Goal: Task Accomplishment & Management: Complete application form

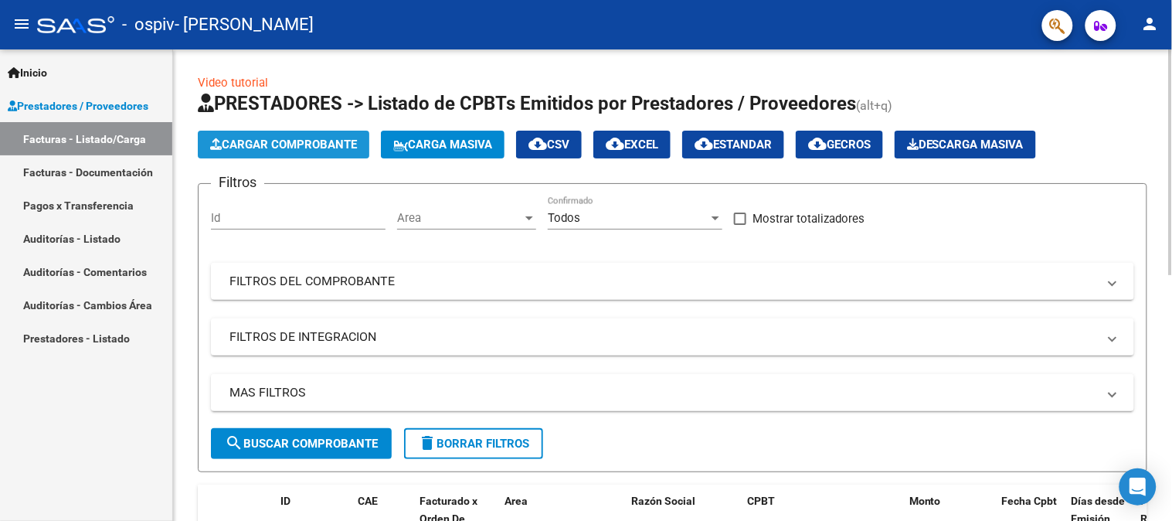
click at [308, 147] on span "Cargar Comprobante" at bounding box center [283, 145] width 147 height 14
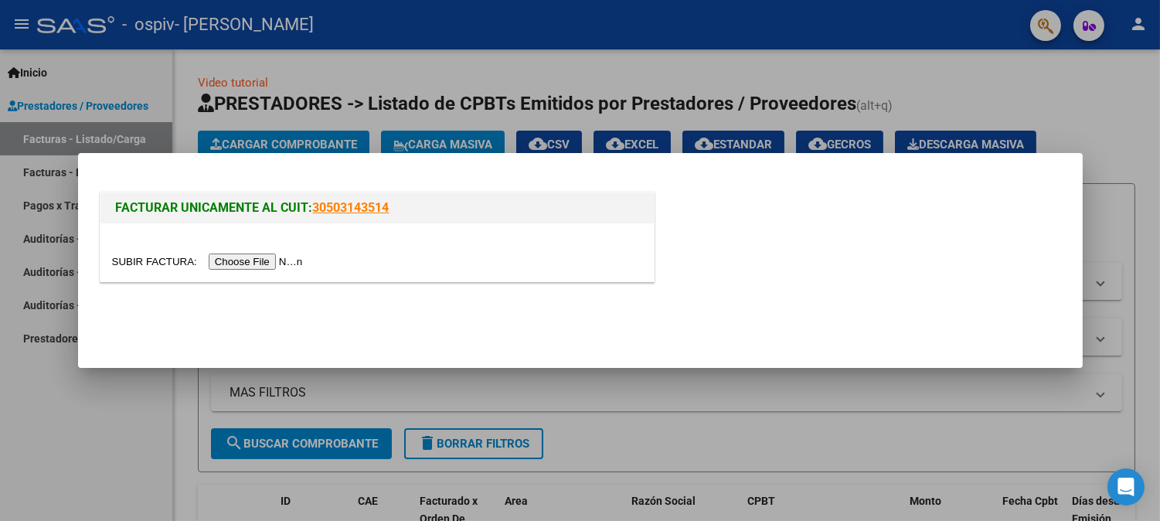
click at [250, 259] on input "file" at bounding box center [209, 261] width 195 height 16
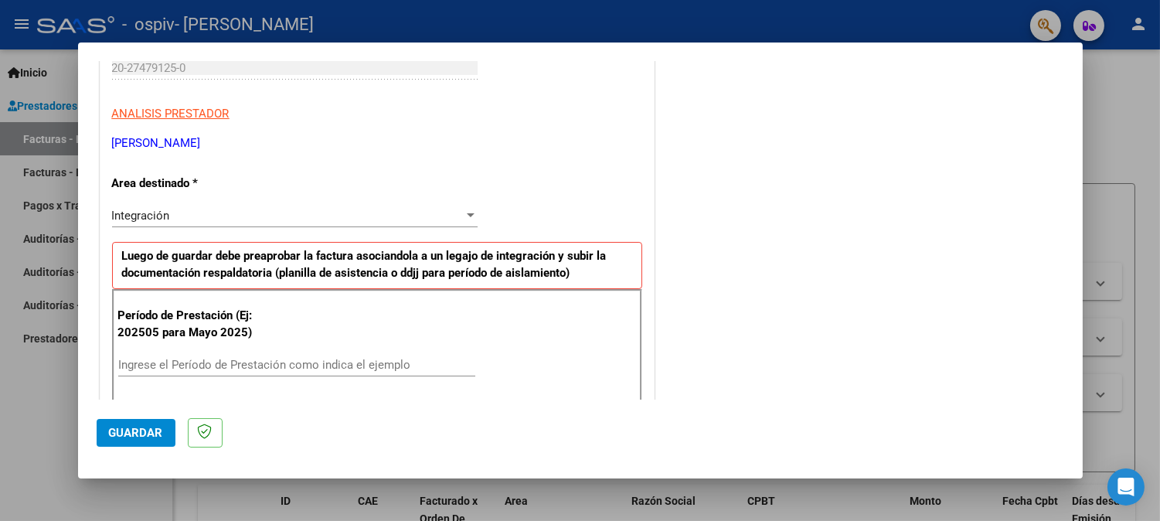
scroll to position [343, 0]
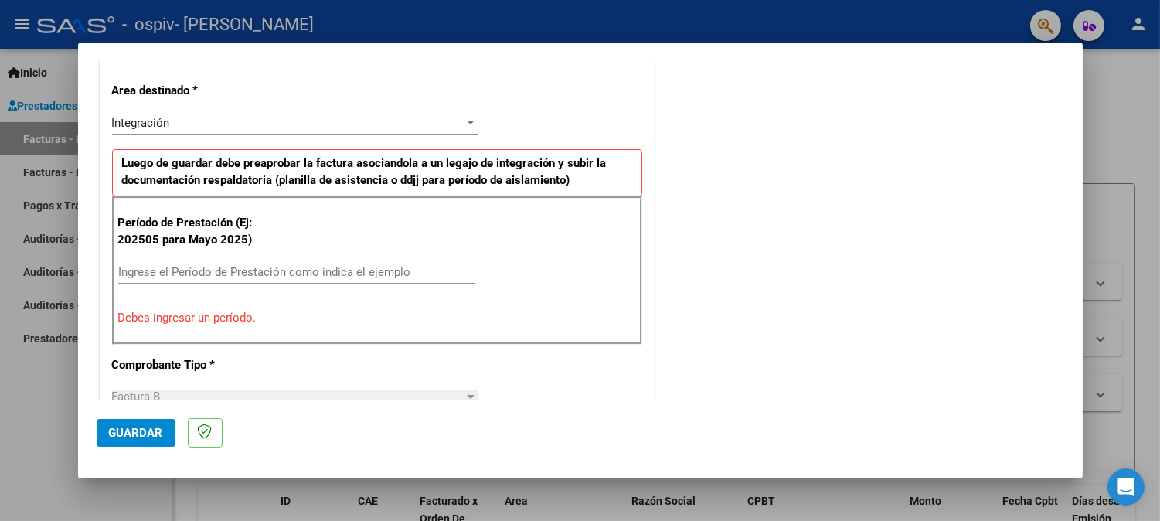
click at [161, 275] on input "Ingrese el Período de Prestación como indica el ejemplo" at bounding box center [296, 272] width 357 height 14
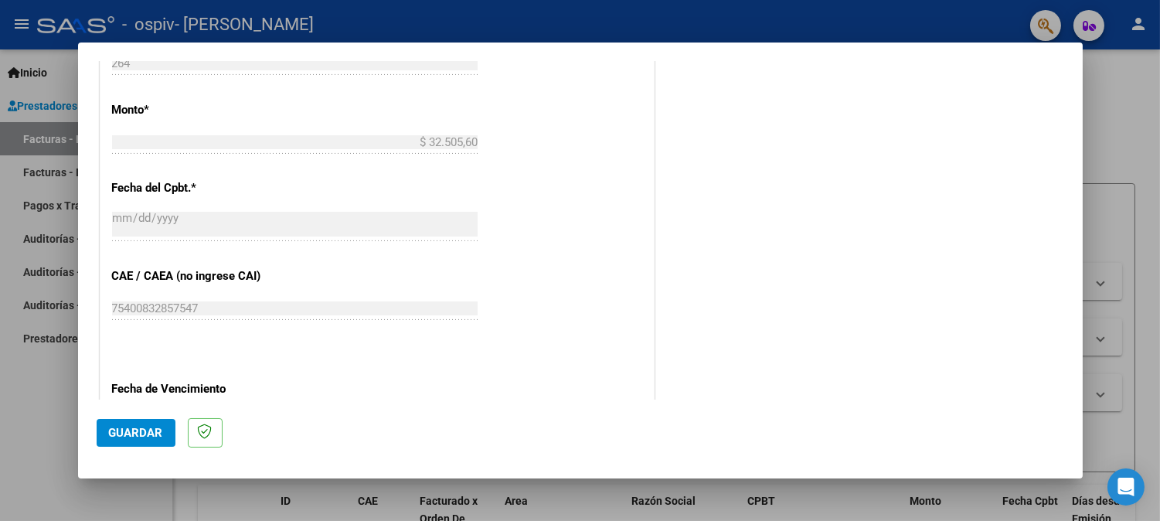
scroll to position [1021, 0]
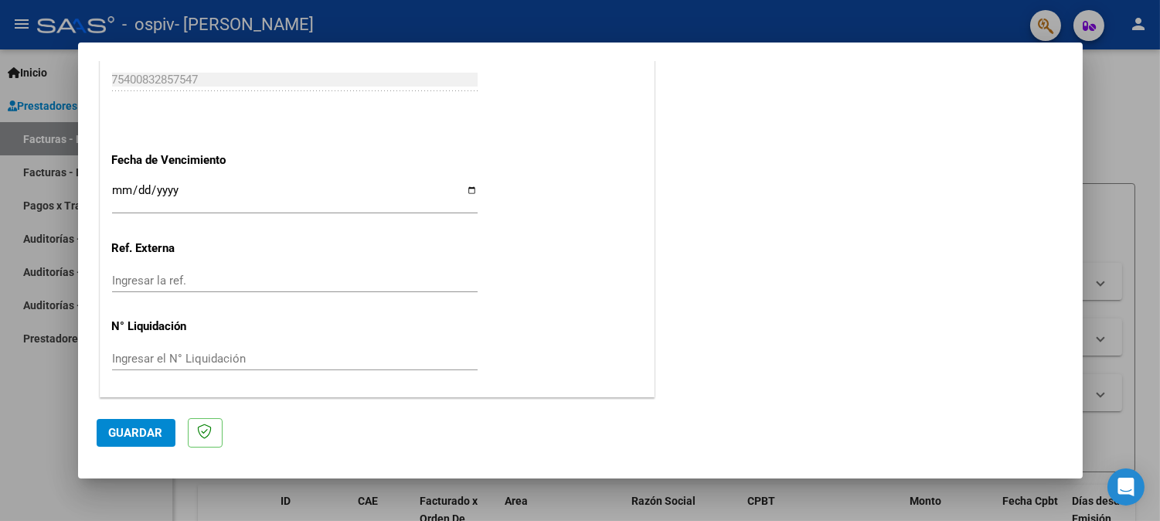
type input "202509"
click at [127, 430] on span "Guardar" at bounding box center [136, 433] width 54 height 14
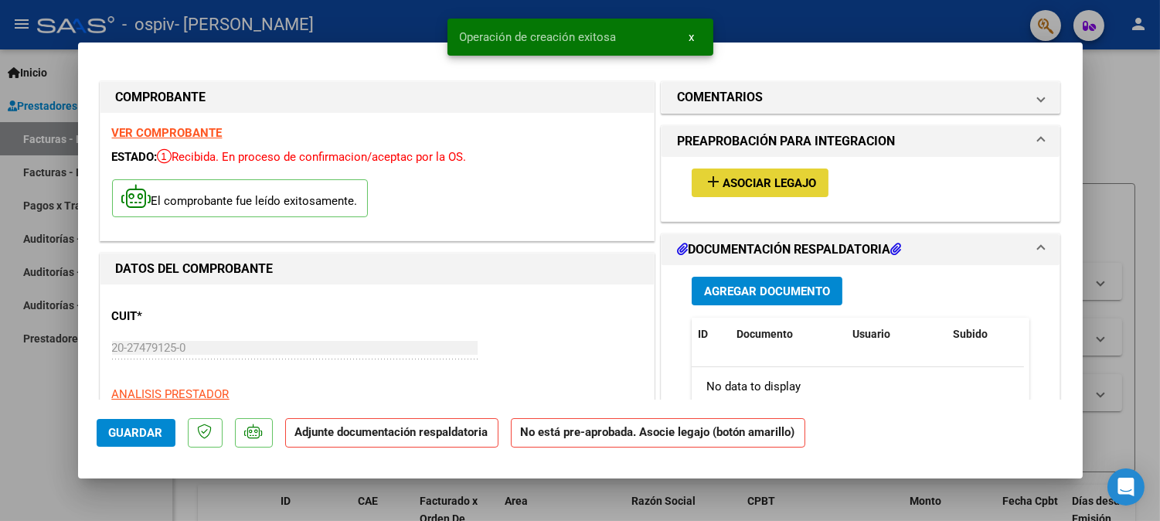
click at [768, 170] on button "add Asociar Legajo" at bounding box center [760, 182] width 137 height 29
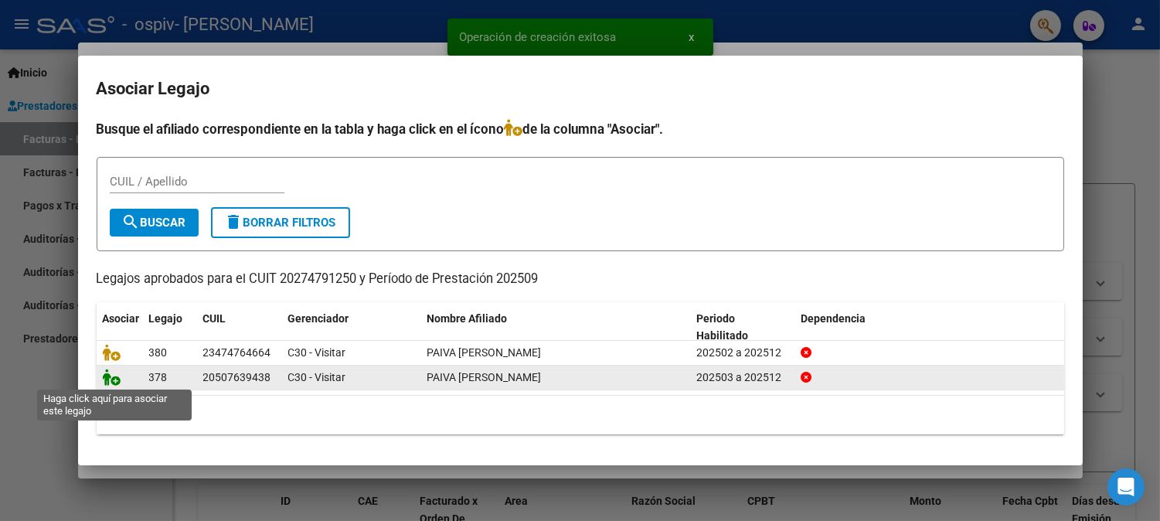
click at [108, 377] on icon at bounding box center [112, 377] width 19 height 17
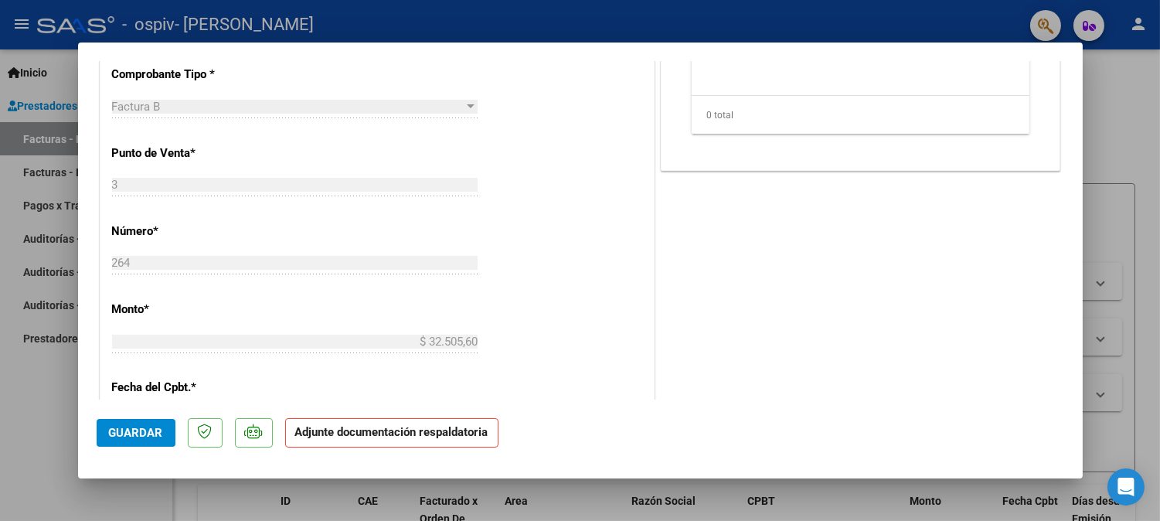
scroll to position [686, 0]
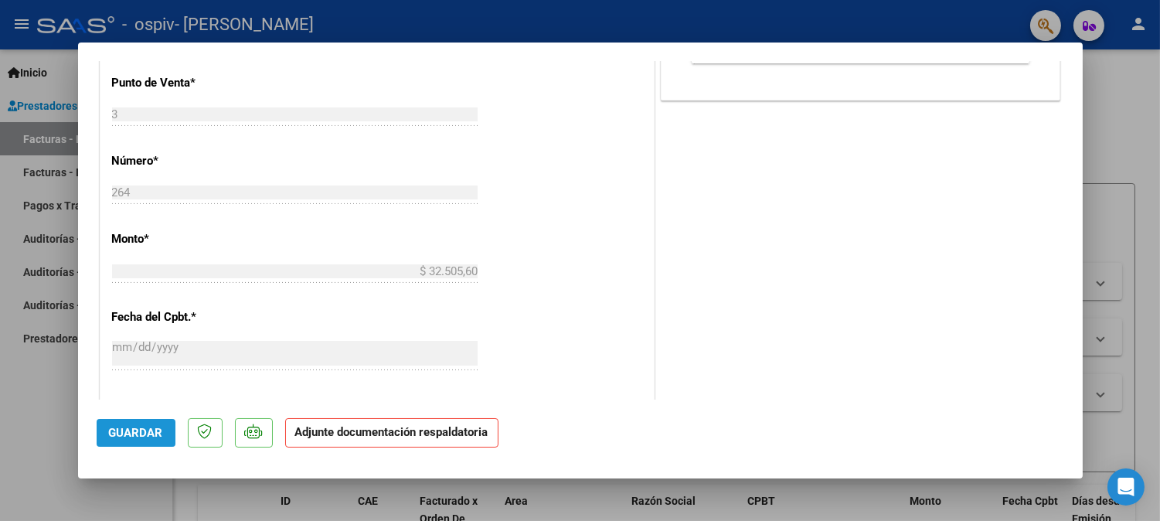
click at [141, 435] on span "Guardar" at bounding box center [136, 433] width 54 height 14
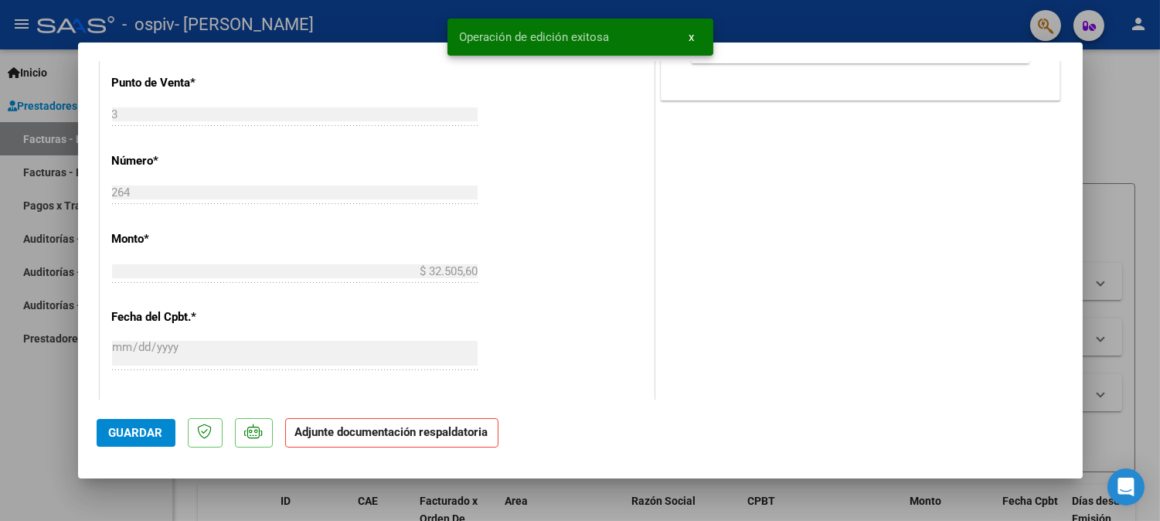
click at [406, 14] on div at bounding box center [580, 260] width 1160 height 521
type input "$ 0,00"
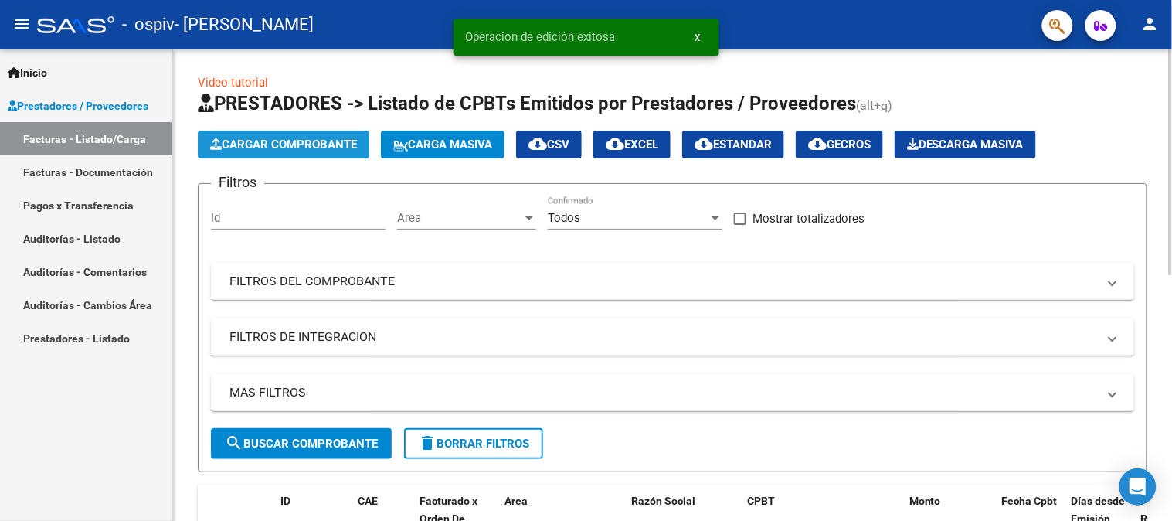
click at [292, 149] on span "Cargar Comprobante" at bounding box center [283, 145] width 147 height 14
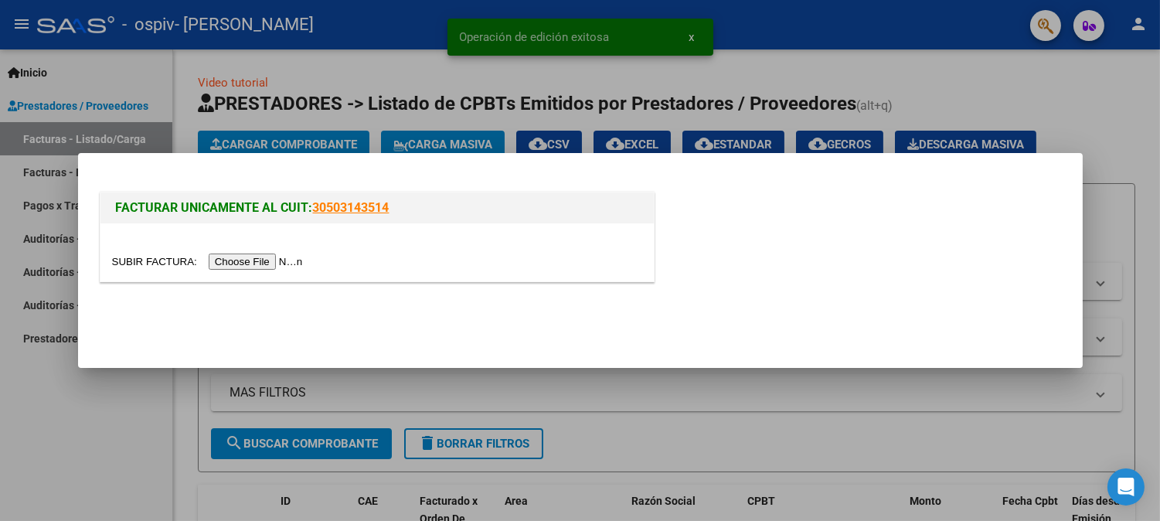
click at [261, 263] on input "file" at bounding box center [209, 261] width 195 height 16
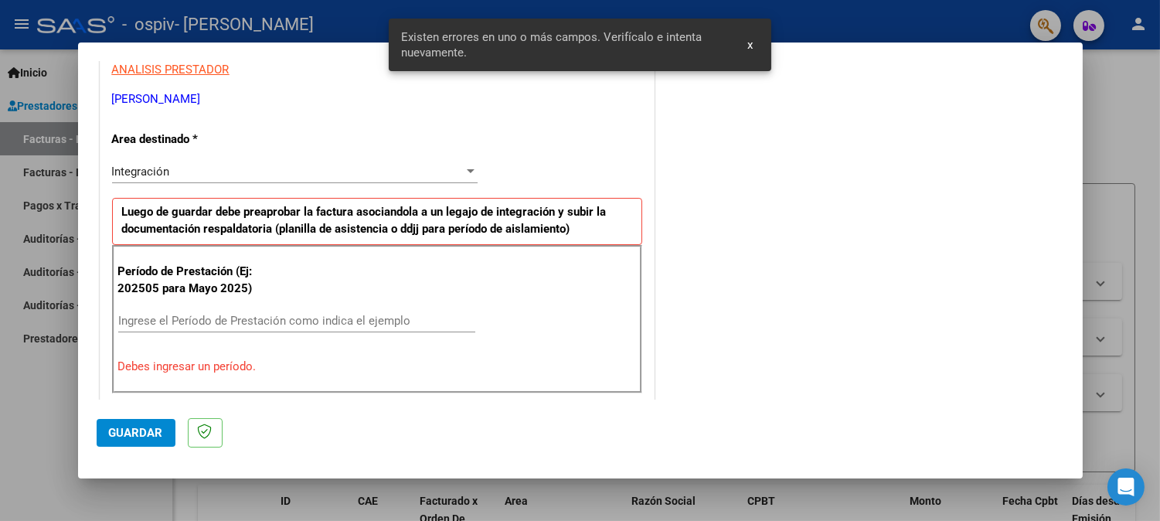
scroll to position [294, 0]
click at [171, 318] on input "Ingrese el Período de Prestación como indica el ejemplo" at bounding box center [296, 321] width 357 height 14
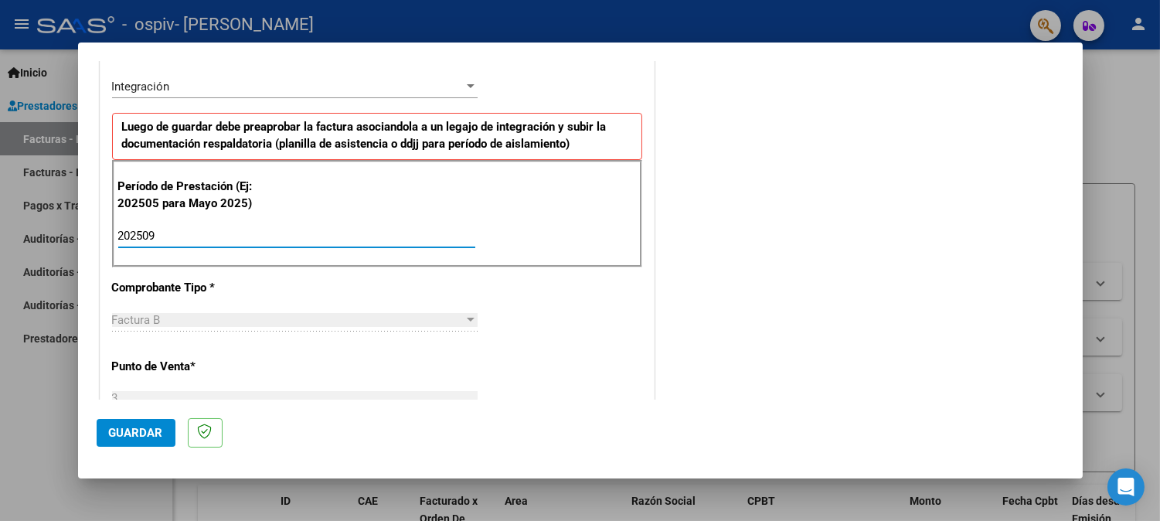
scroll to position [551, 0]
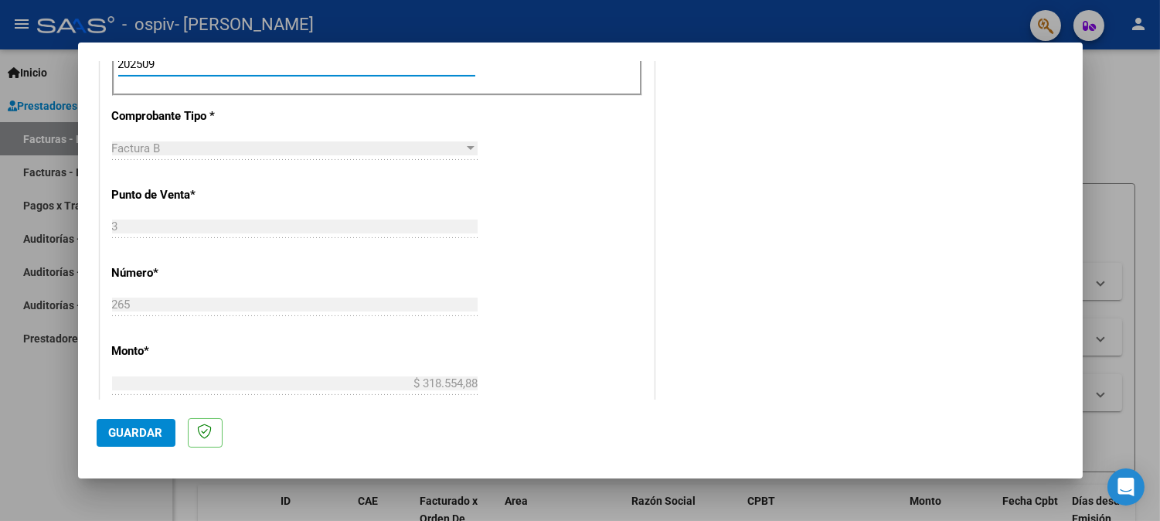
type input "202509"
click at [127, 427] on span "Guardar" at bounding box center [136, 433] width 54 height 14
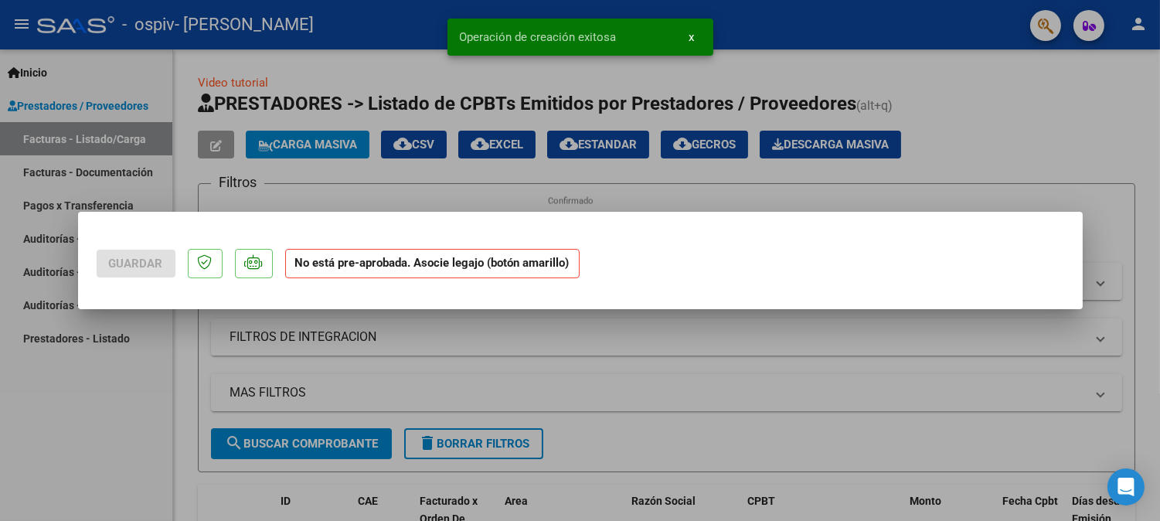
scroll to position [0, 0]
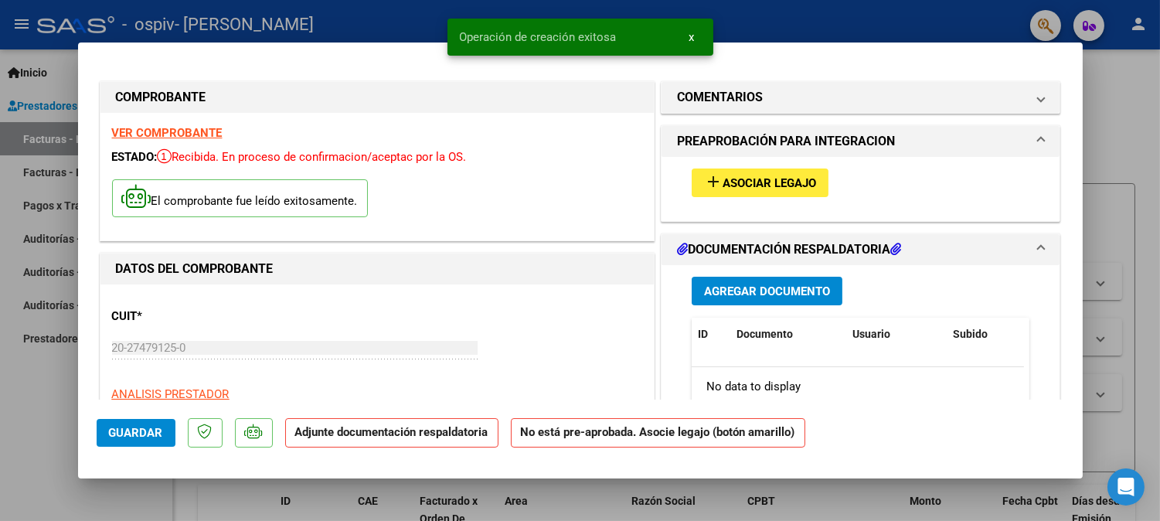
click at [758, 181] on span "Asociar Legajo" at bounding box center [768, 183] width 93 height 14
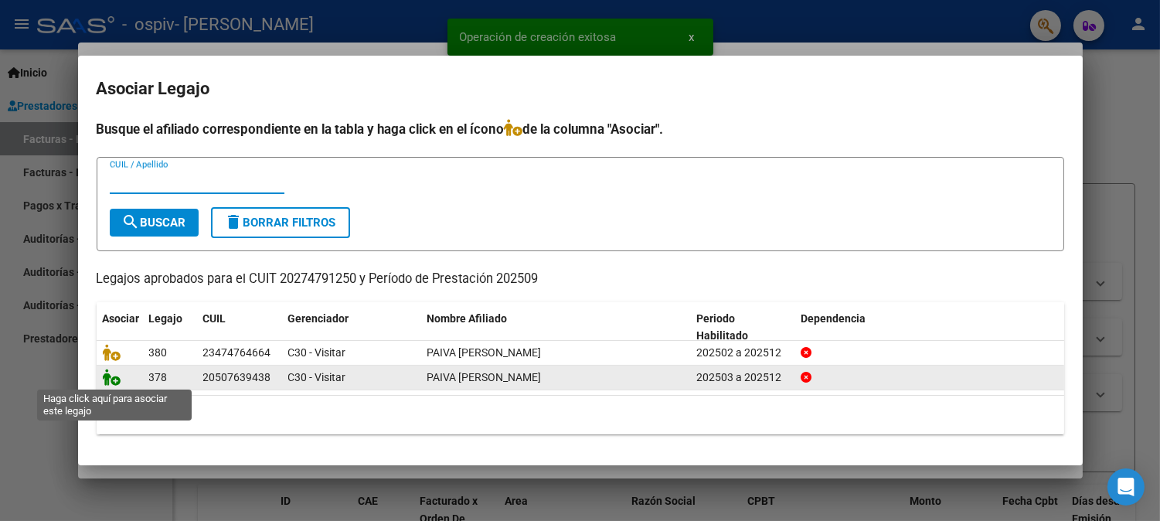
click at [105, 376] on icon at bounding box center [112, 377] width 19 height 17
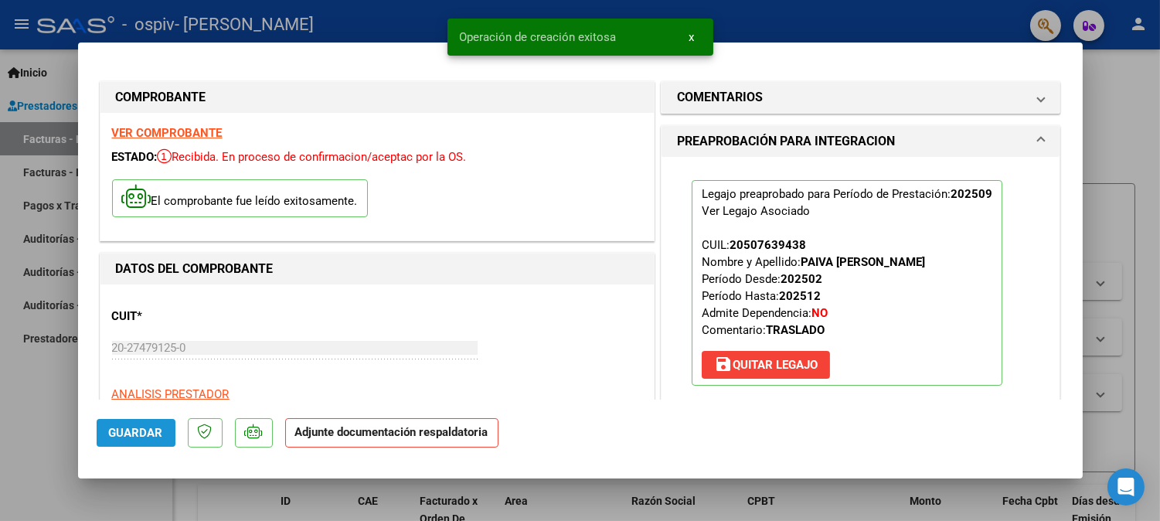
click at [153, 440] on button "Guardar" at bounding box center [136, 433] width 79 height 28
click at [363, 12] on div at bounding box center [580, 260] width 1160 height 521
type input "$ 0,00"
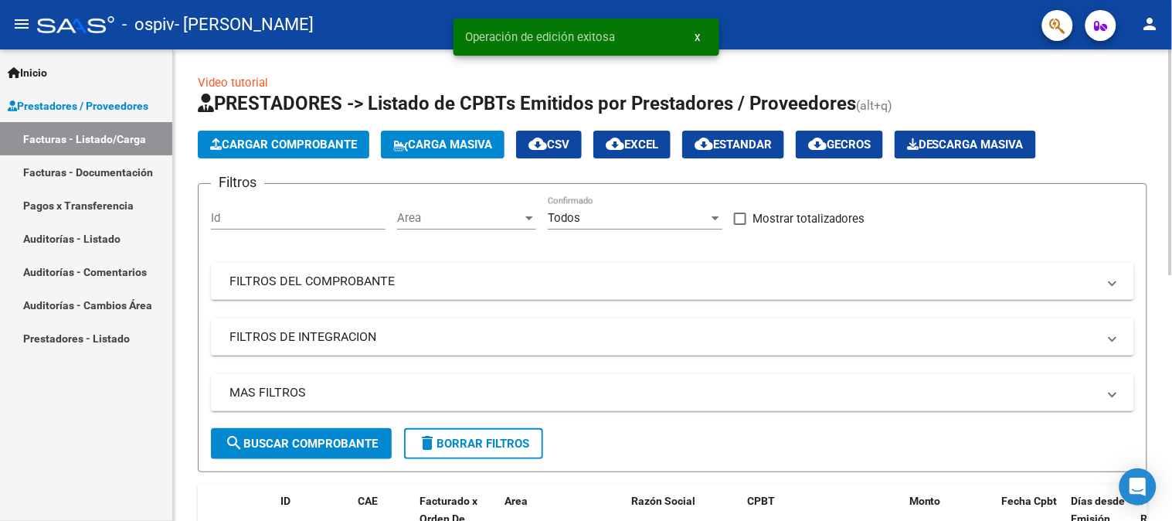
click at [251, 144] on span "Cargar Comprobante" at bounding box center [283, 145] width 147 height 14
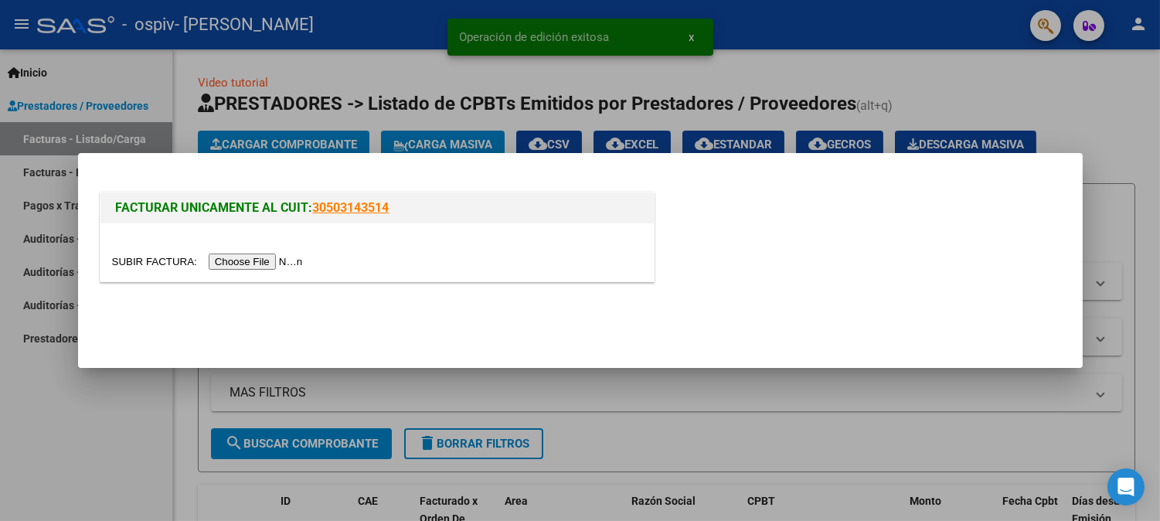
click at [273, 263] on input "file" at bounding box center [209, 261] width 195 height 16
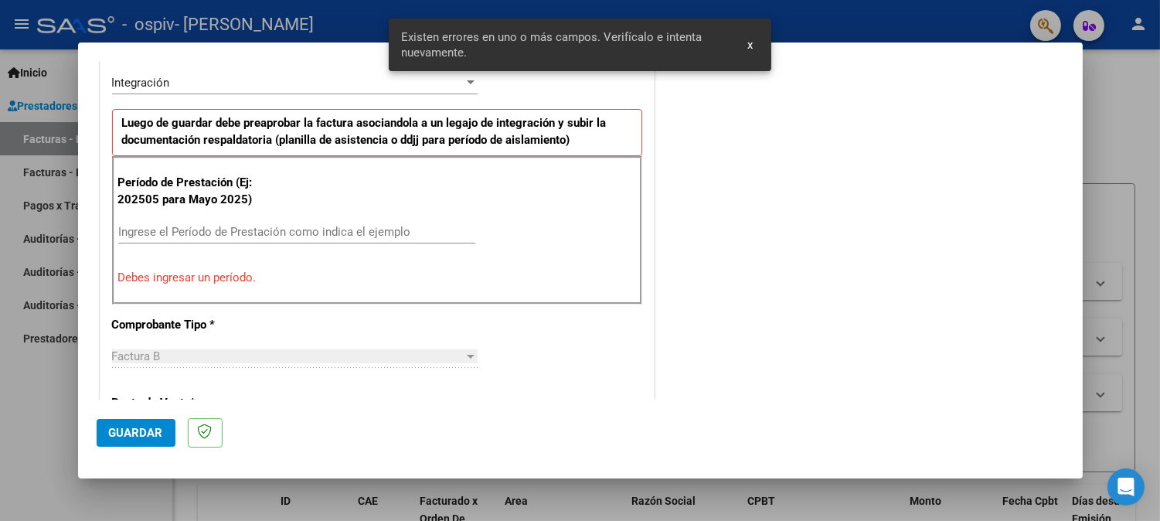
scroll to position [379, 0]
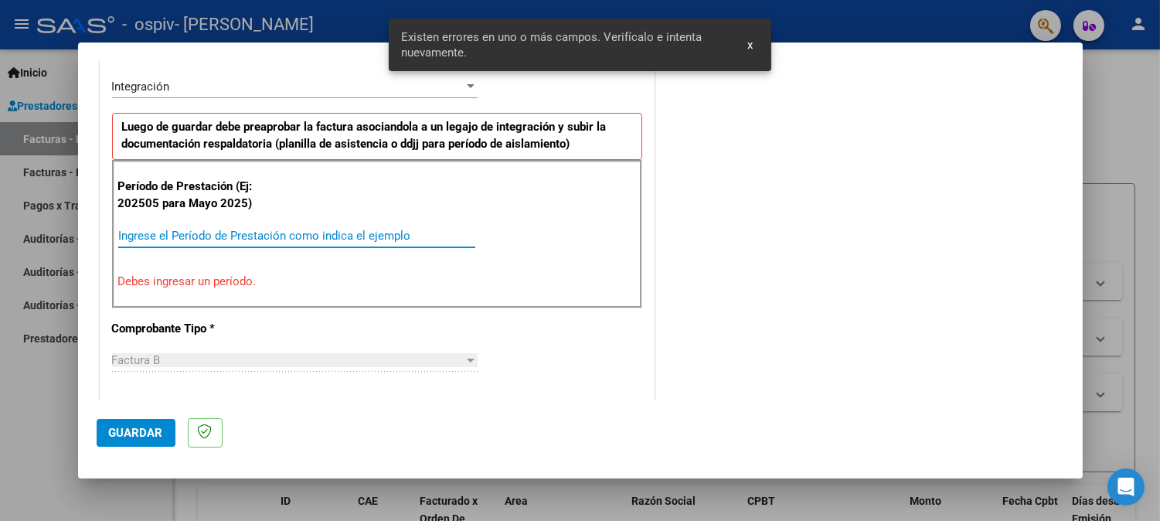
click at [140, 236] on input "Ingrese el Período de Prestación como indica el ejemplo" at bounding box center [296, 236] width 357 height 14
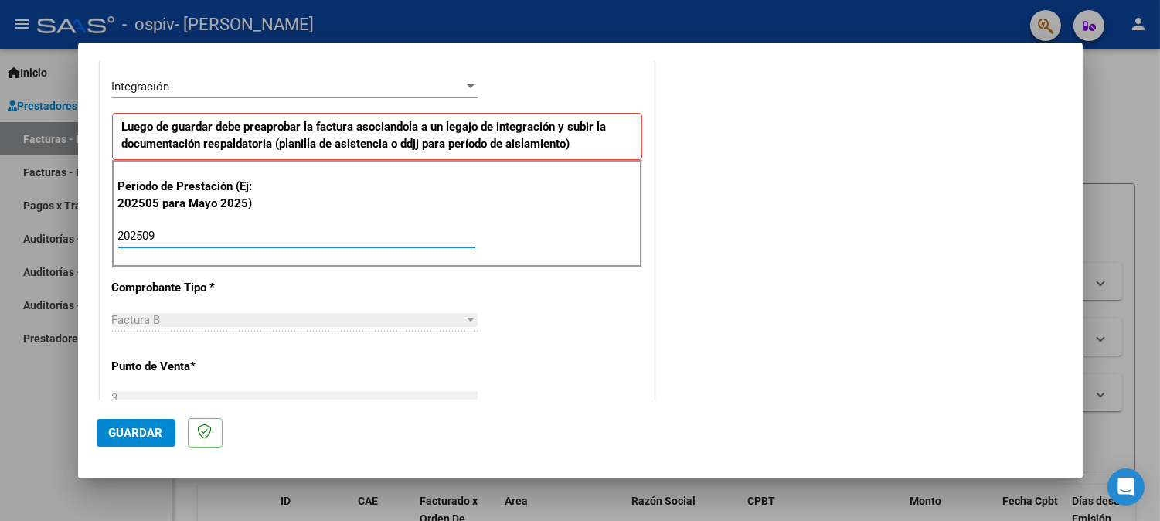
type input "202509"
click at [143, 433] on span "Guardar" at bounding box center [136, 433] width 54 height 14
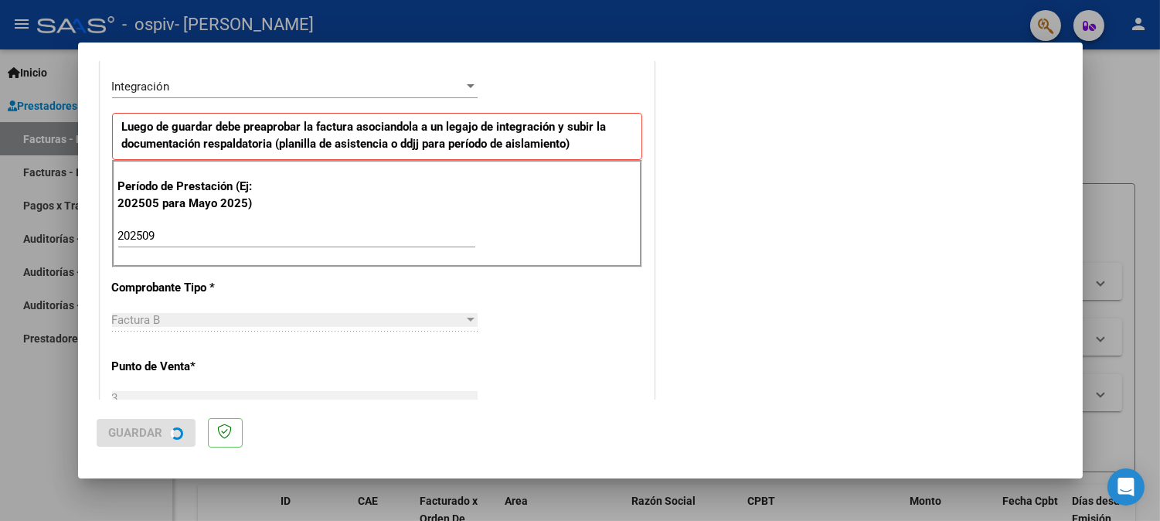
scroll to position [0, 0]
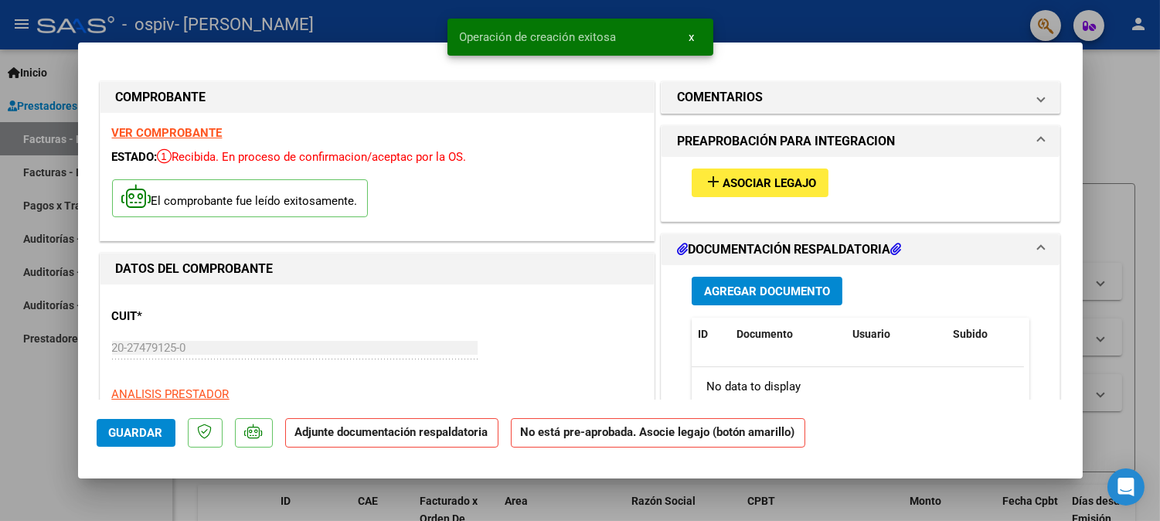
click at [712, 185] on mat-icon "add" at bounding box center [713, 181] width 19 height 19
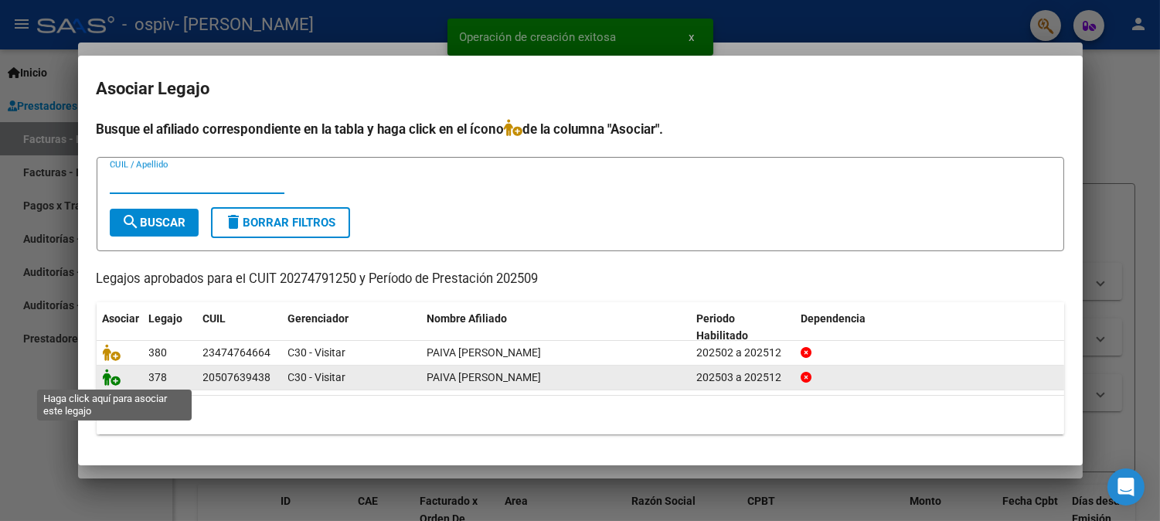
click at [103, 382] on icon at bounding box center [112, 377] width 19 height 17
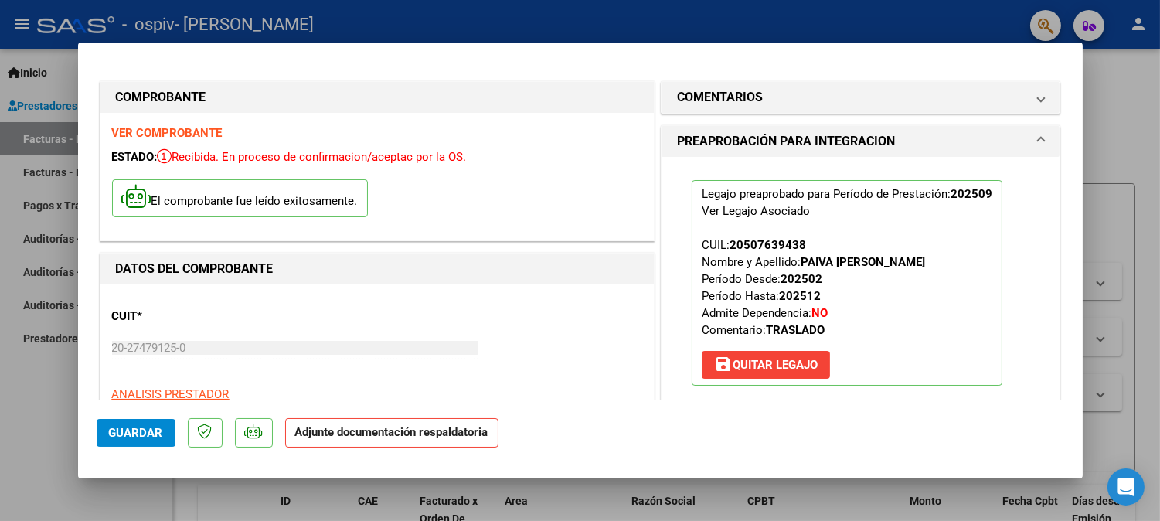
click at [145, 436] on span "Guardar" at bounding box center [136, 433] width 54 height 14
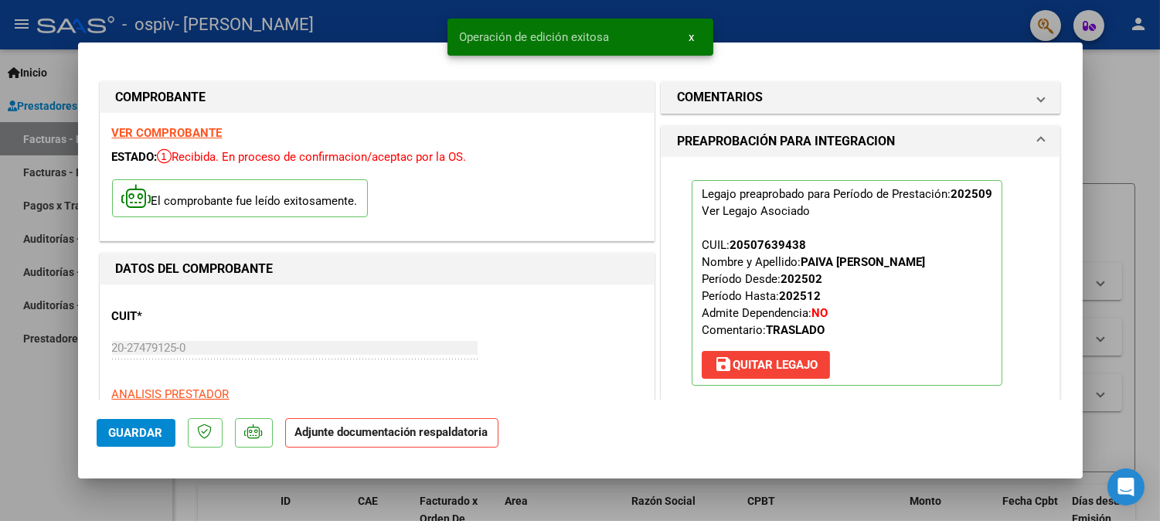
click at [399, 19] on div at bounding box center [580, 260] width 1160 height 521
type input "$ 0,00"
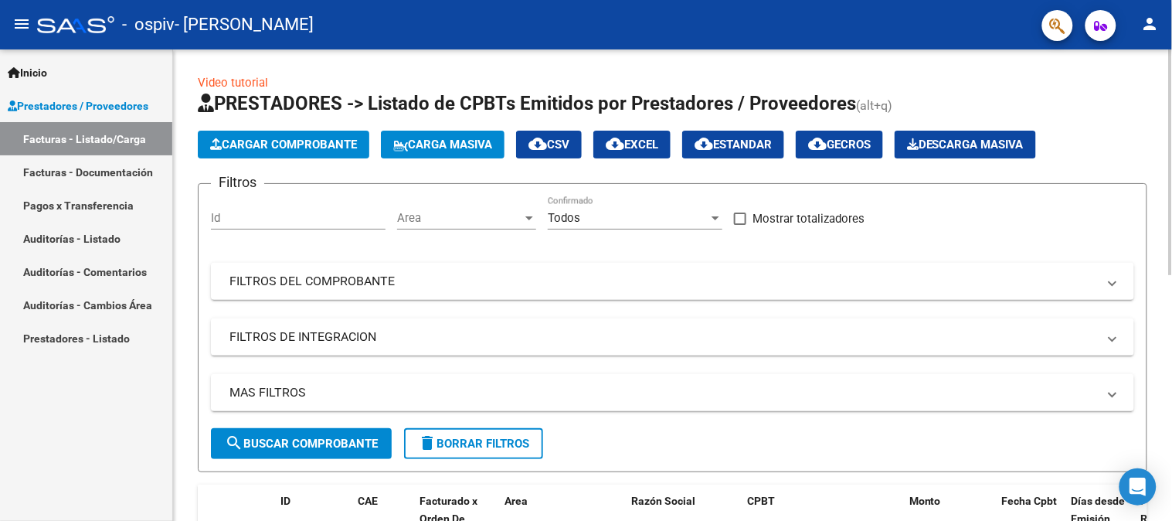
click at [306, 152] on button "Cargar Comprobante" at bounding box center [284, 145] width 172 height 28
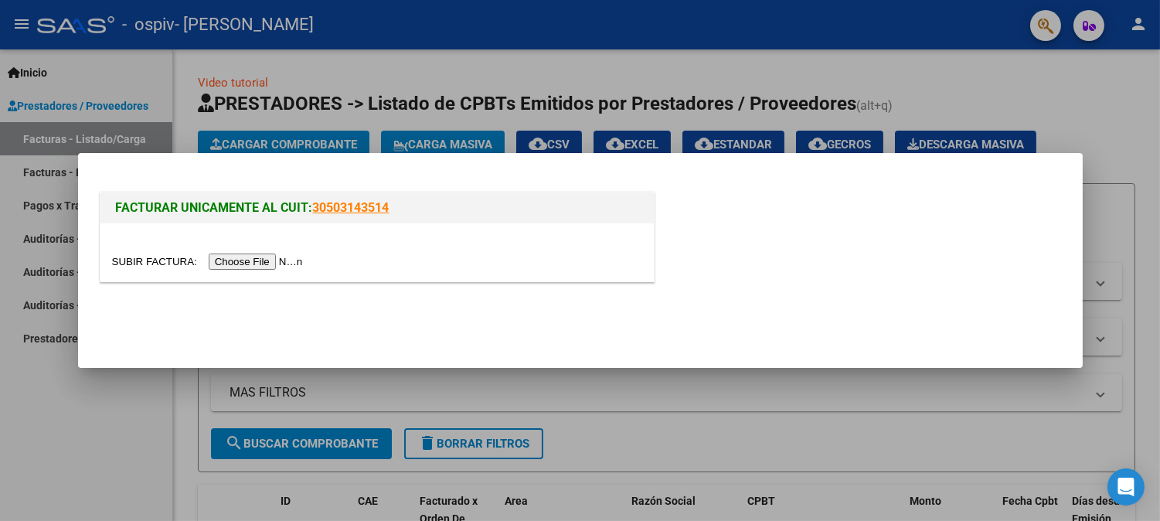
click at [270, 260] on input "file" at bounding box center [209, 261] width 195 height 16
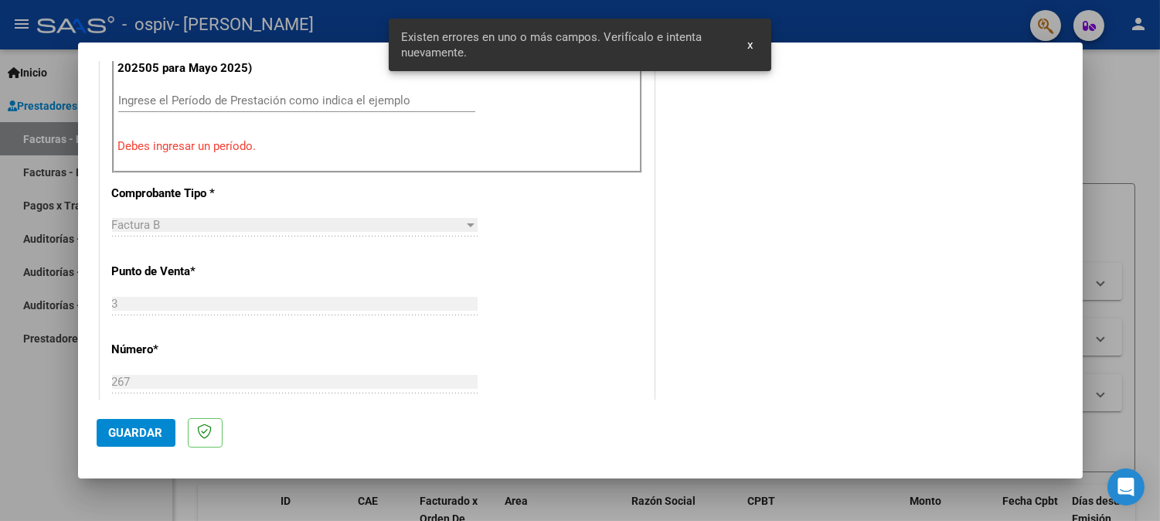
scroll to position [426, 0]
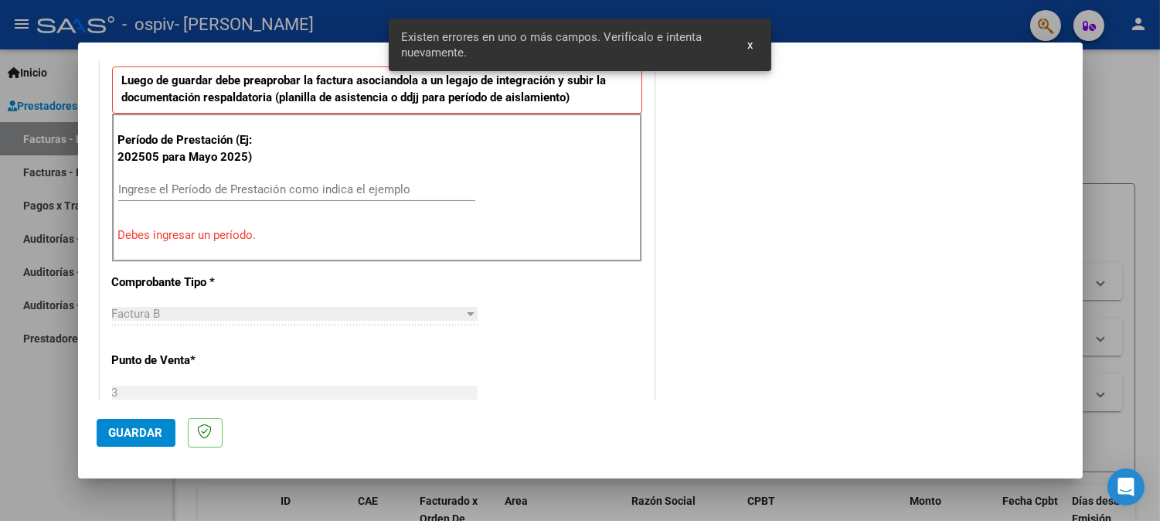
click at [180, 190] on input "Ingrese el Período de Prestación como indica el ejemplo" at bounding box center [296, 189] width 357 height 14
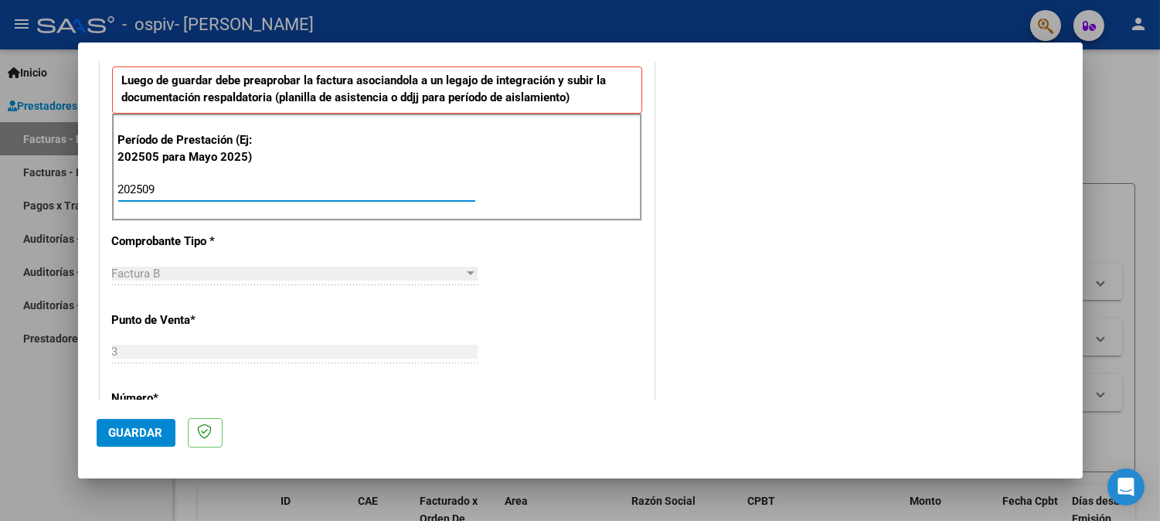
type input "202509"
click at [124, 435] on span "Guardar" at bounding box center [136, 433] width 54 height 14
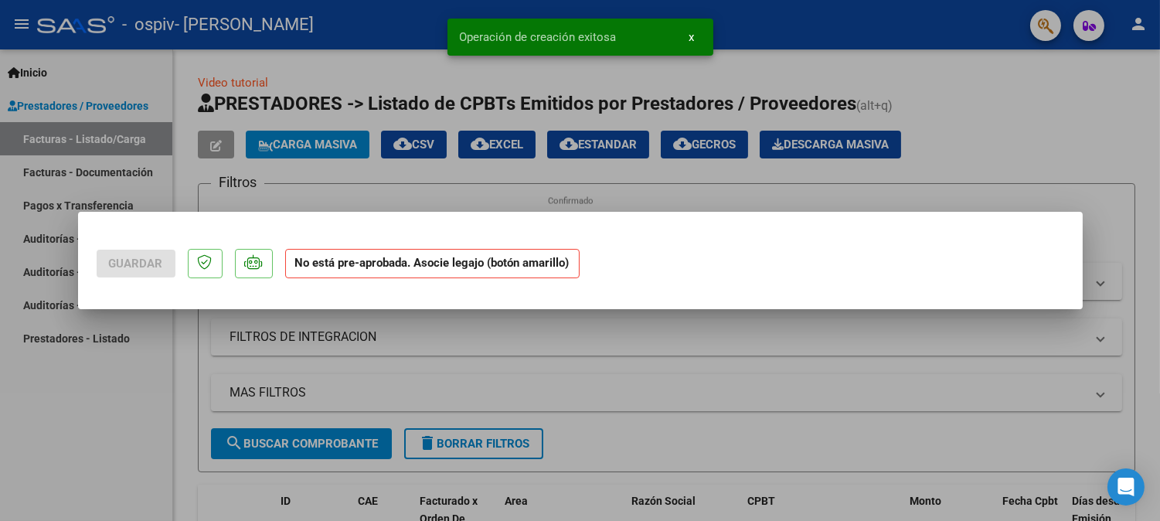
scroll to position [0, 0]
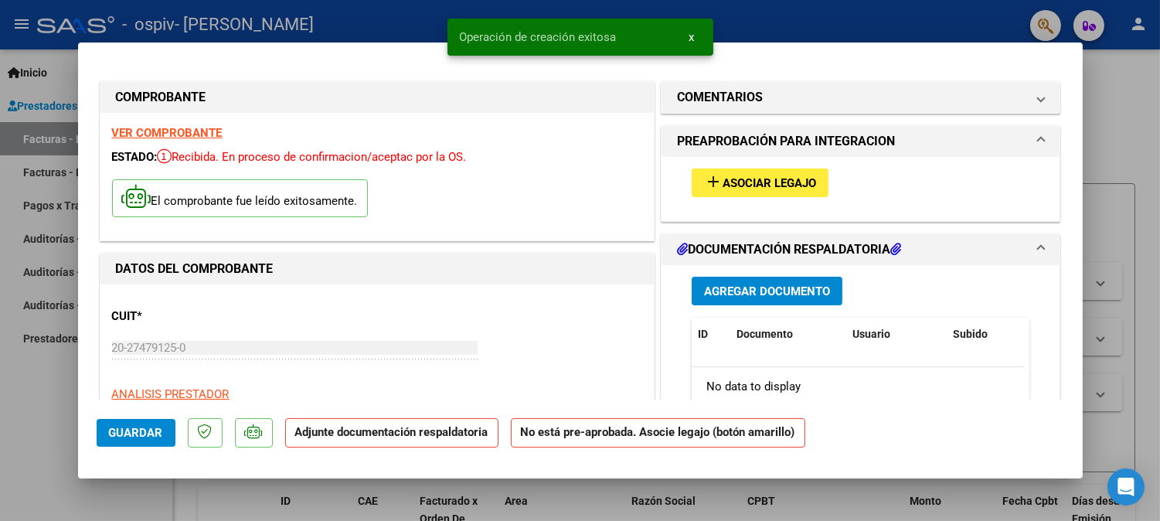
click at [729, 172] on button "add Asociar Legajo" at bounding box center [760, 182] width 137 height 29
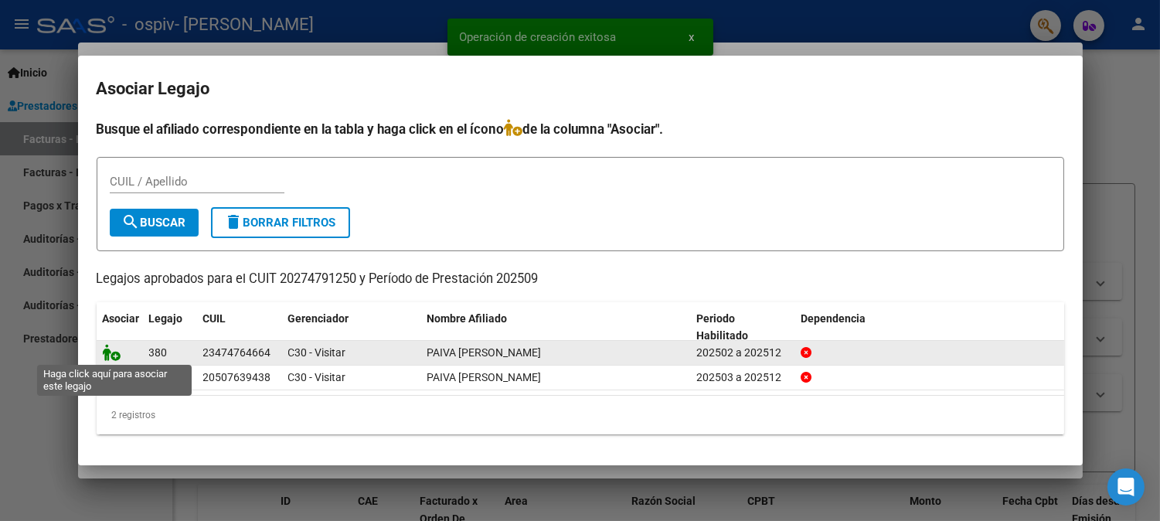
click at [105, 351] on icon at bounding box center [112, 352] width 19 height 17
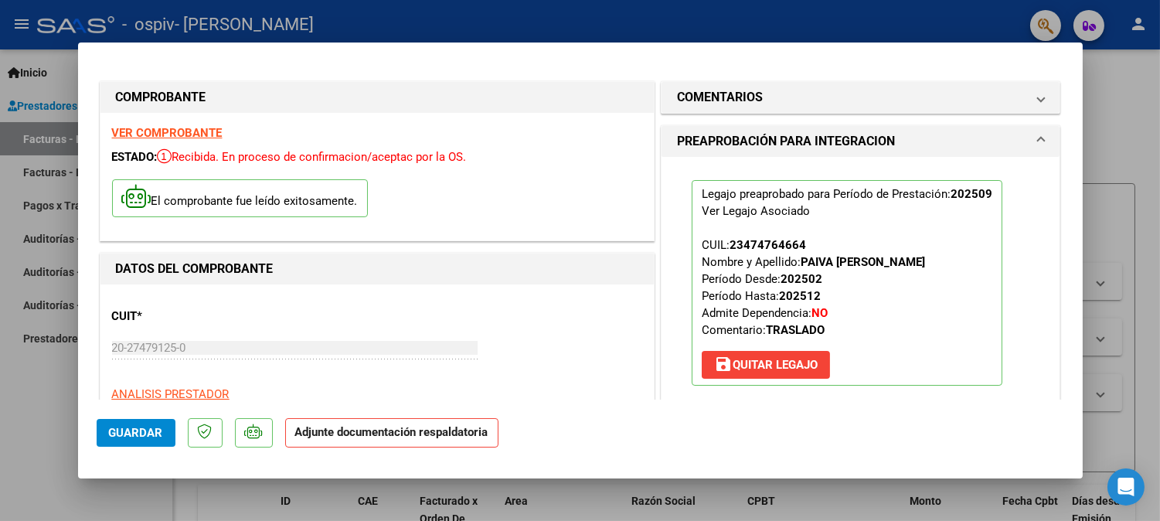
click at [140, 434] on span "Guardar" at bounding box center [136, 433] width 54 height 14
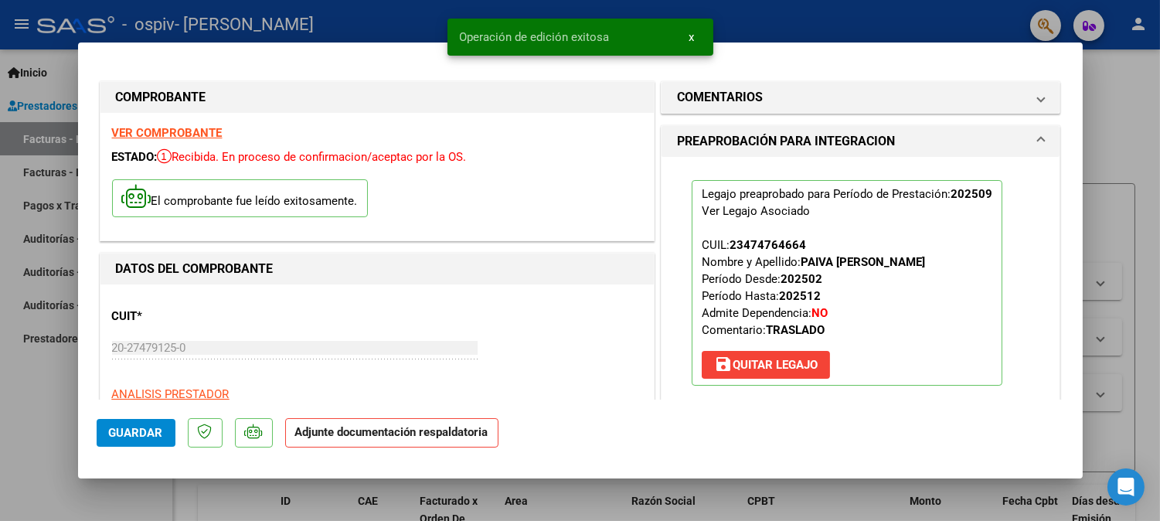
click at [423, 25] on div at bounding box center [580, 260] width 1160 height 521
type input "$ 0,00"
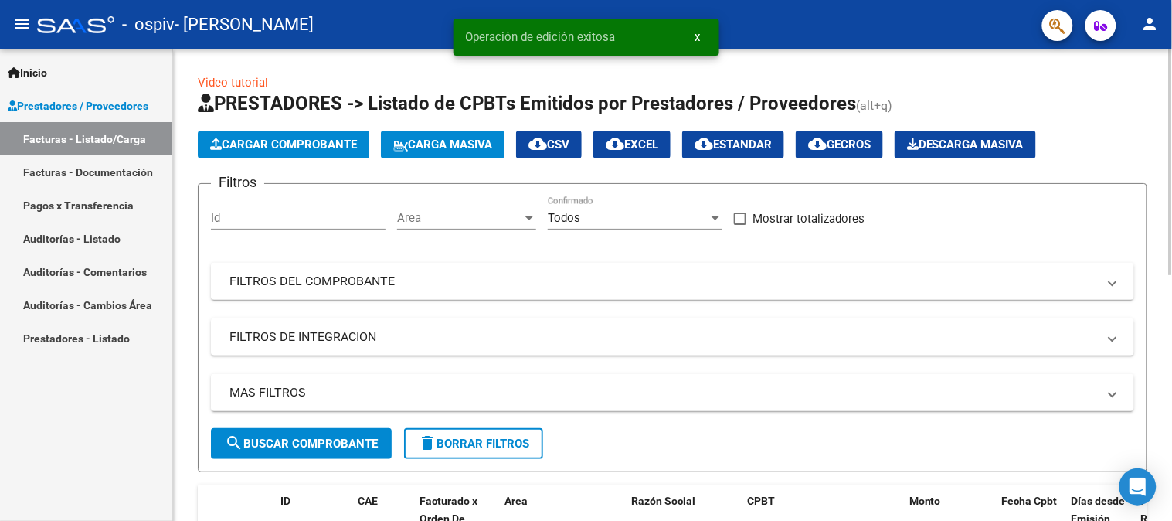
click at [297, 148] on span "Cargar Comprobante" at bounding box center [283, 145] width 147 height 14
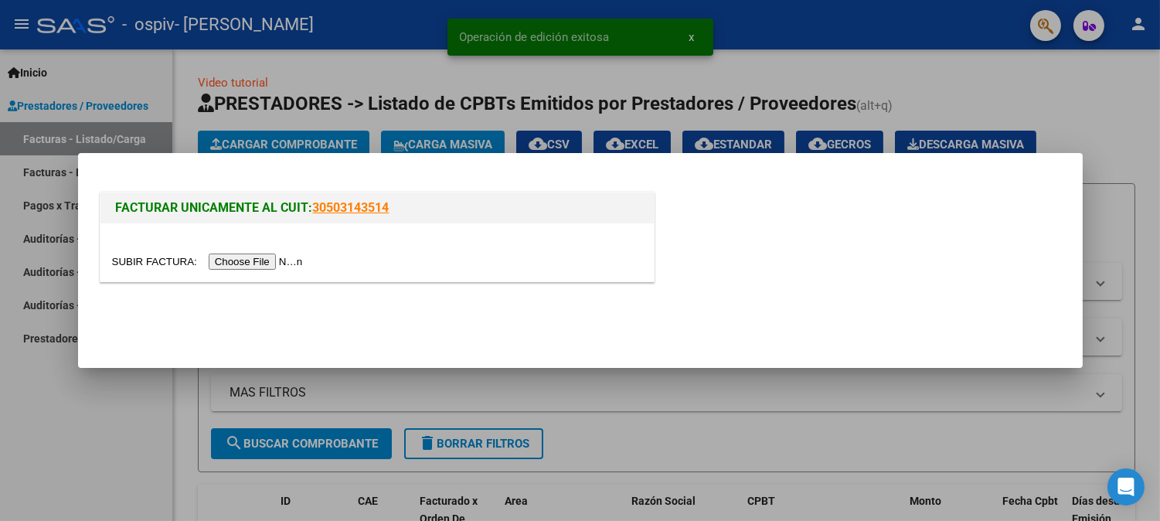
click at [260, 263] on input "file" at bounding box center [209, 261] width 195 height 16
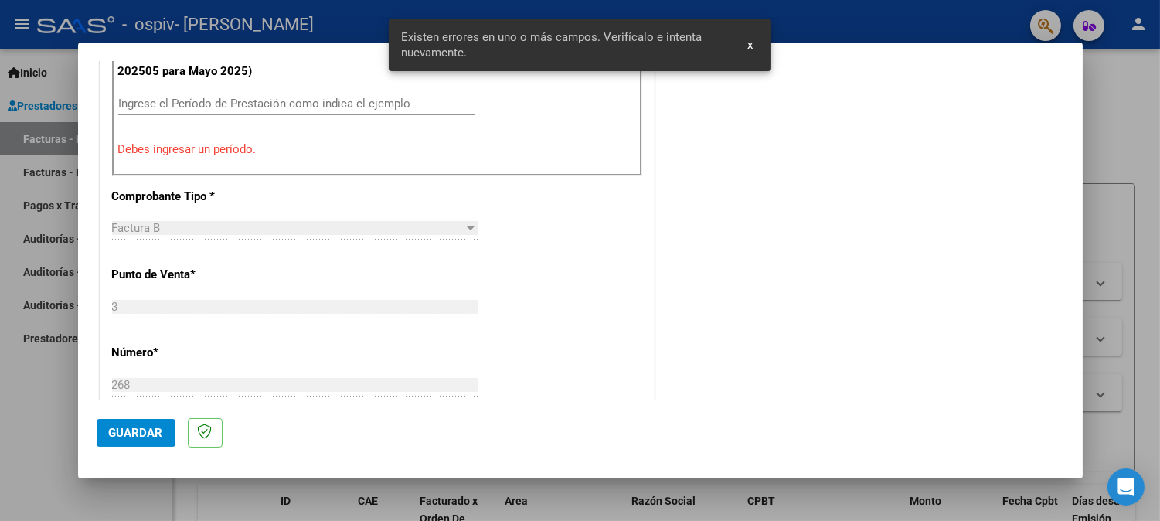
scroll to position [426, 0]
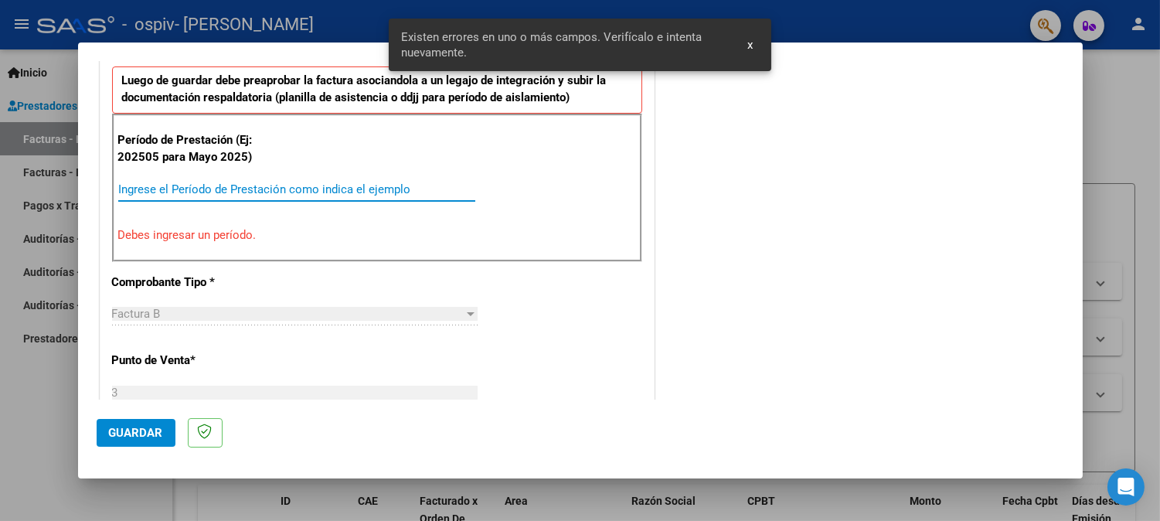
click at [189, 195] on input "Ingrese el Período de Prestación como indica el ejemplo" at bounding box center [296, 189] width 357 height 14
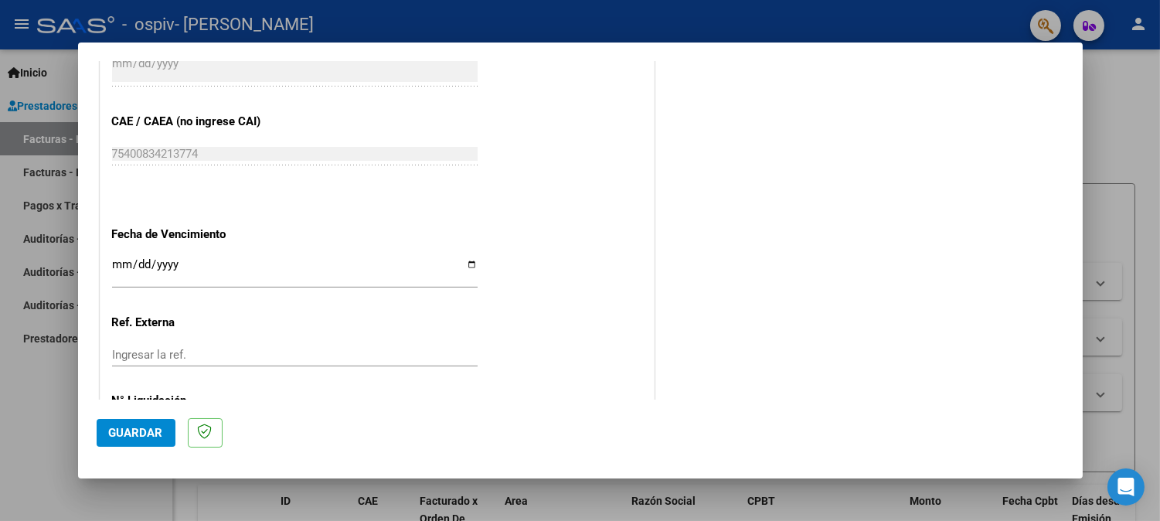
scroll to position [1021, 0]
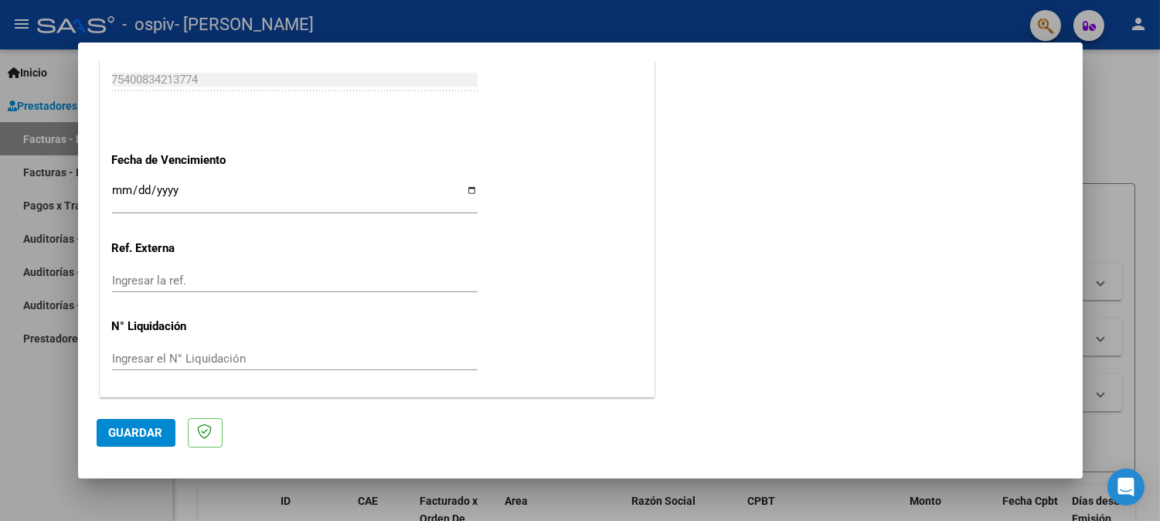
type input "202509"
click at [126, 427] on span "Guardar" at bounding box center [136, 433] width 54 height 14
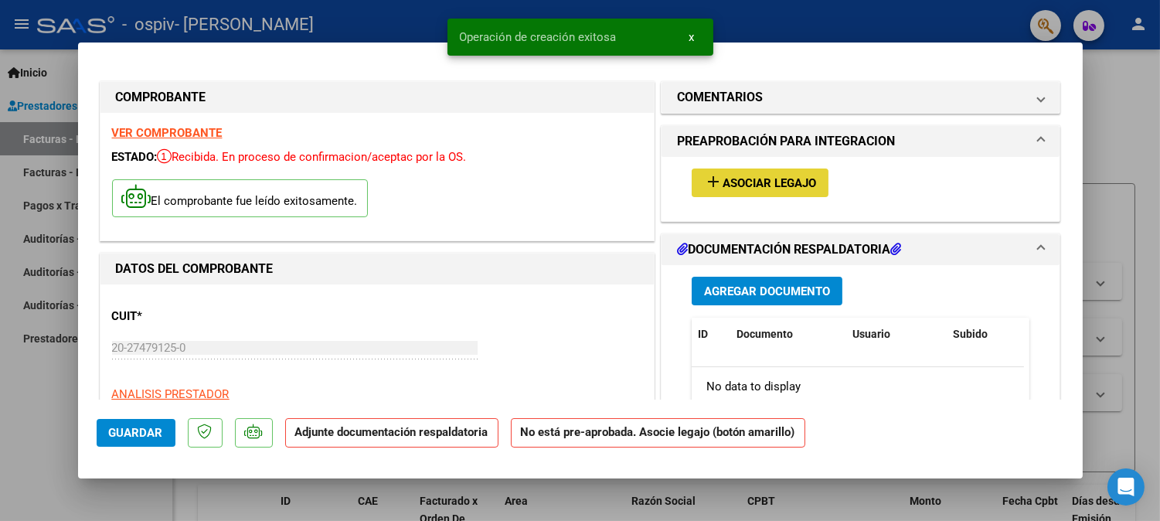
click at [756, 187] on span "Asociar Legajo" at bounding box center [768, 183] width 93 height 14
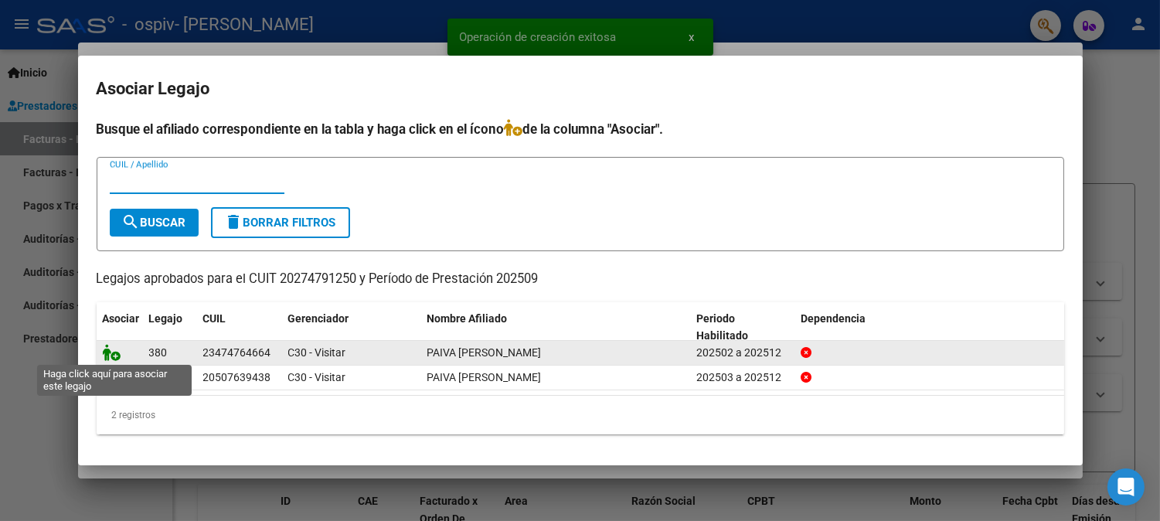
click at [103, 354] on icon at bounding box center [112, 352] width 19 height 17
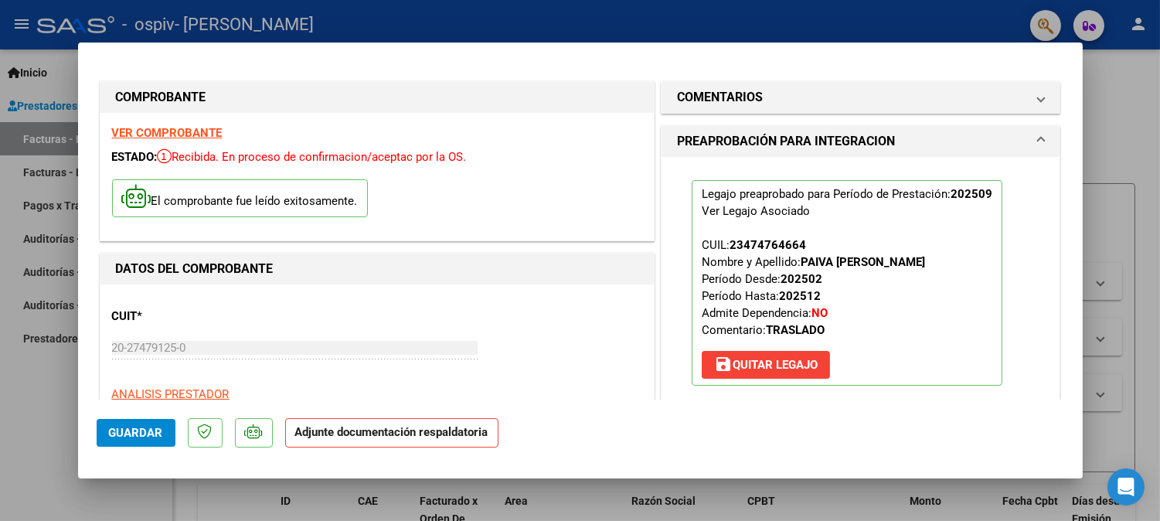
click at [139, 433] on span "Guardar" at bounding box center [136, 433] width 54 height 14
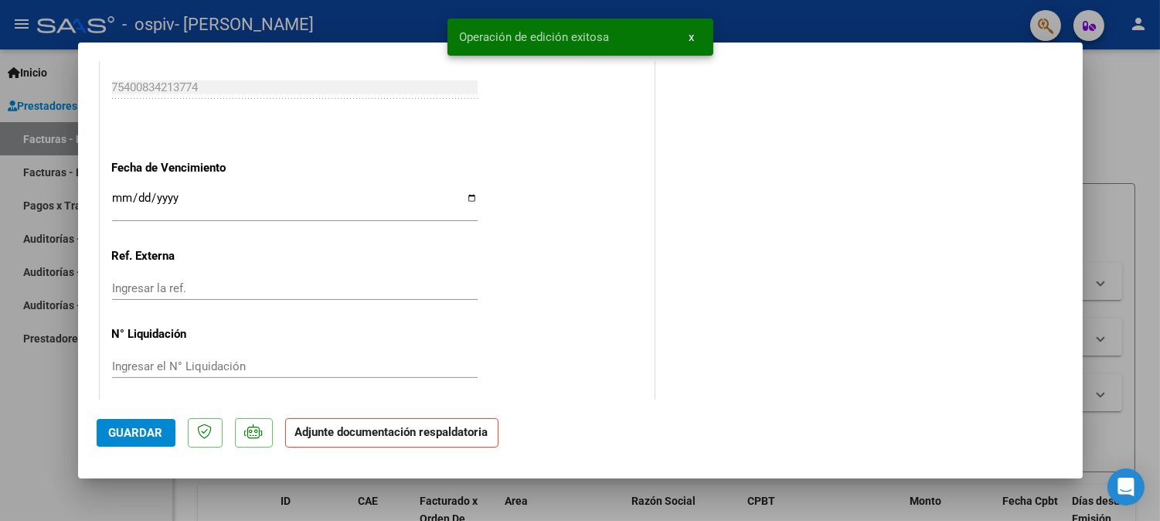
scroll to position [1044, 0]
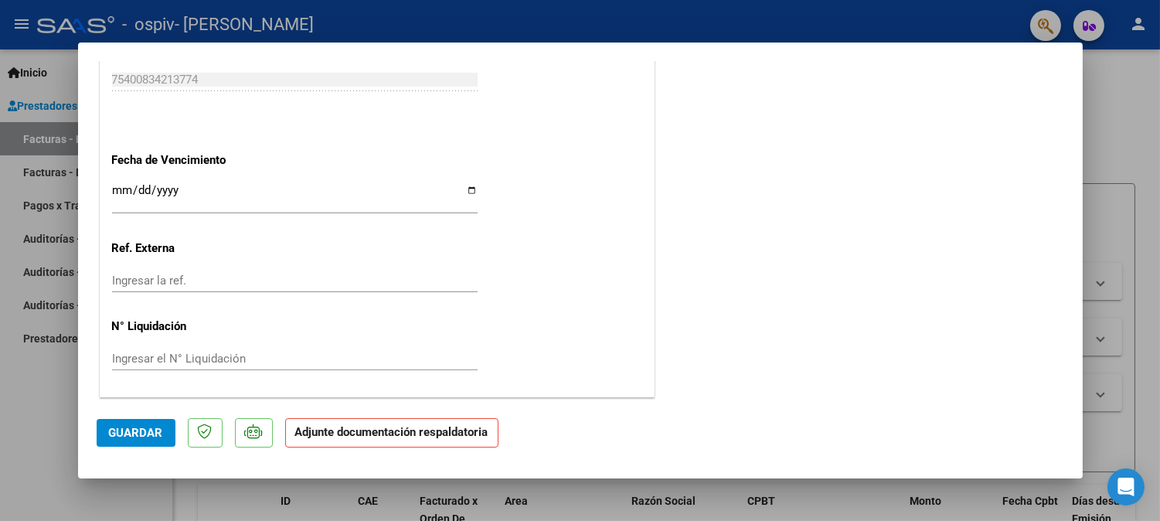
click at [134, 439] on span "Guardar" at bounding box center [136, 433] width 54 height 14
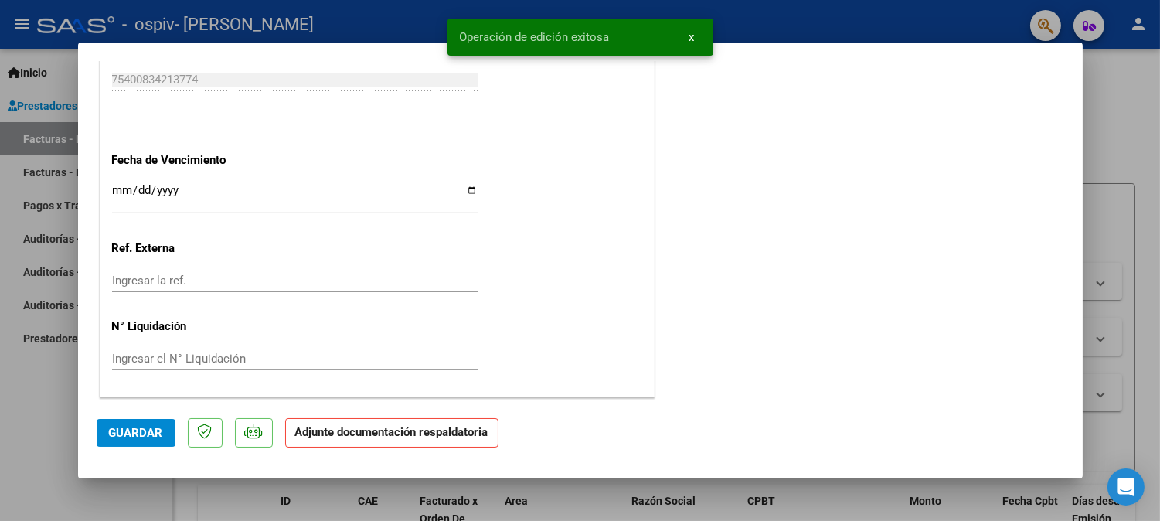
click at [382, 21] on div at bounding box center [580, 260] width 1160 height 521
type input "$ 0,00"
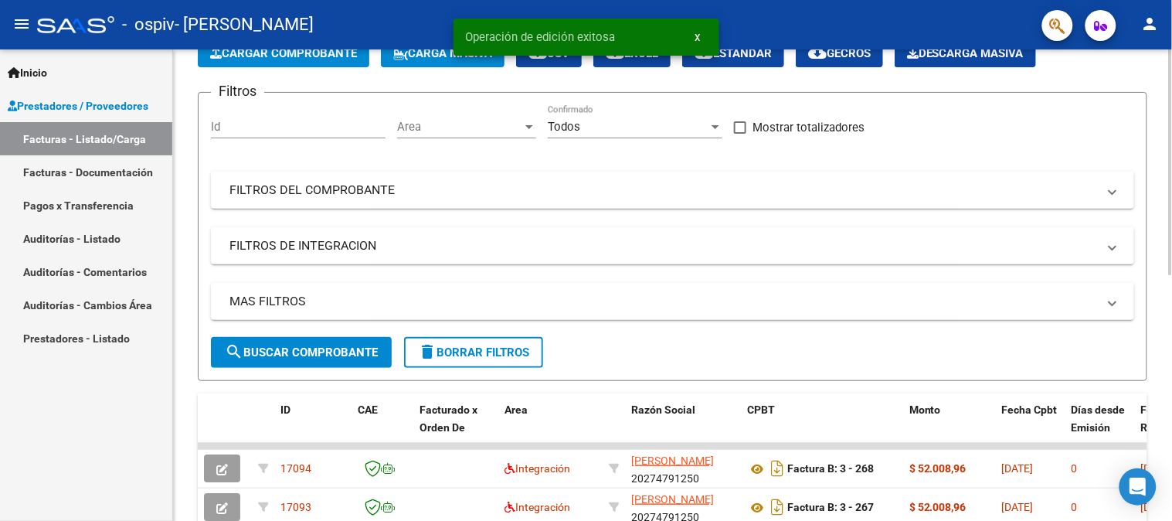
scroll to position [343, 0]
